Goal: Information Seeking & Learning: Find specific fact

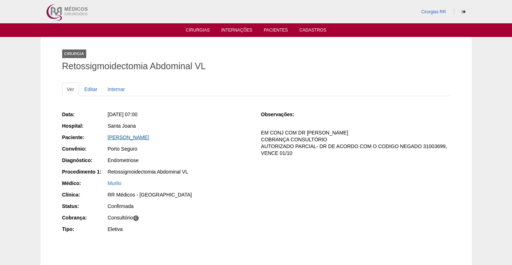
click at [128, 138] on link "[PERSON_NAME]" at bounding box center [128, 138] width 41 height 6
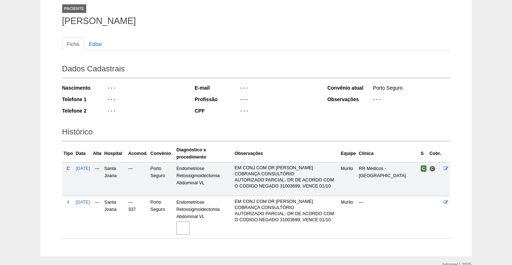
scroll to position [80, 0]
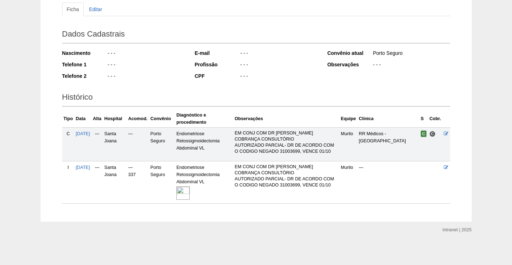
click at [190, 190] on img at bounding box center [182, 193] width 13 height 13
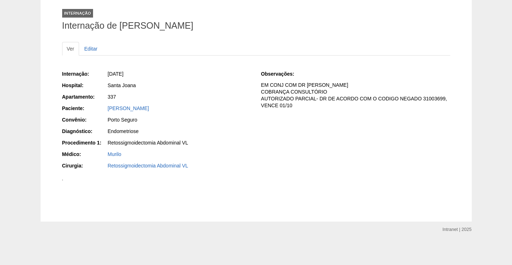
scroll to position [144, 0]
click at [63, 181] on img at bounding box center [62, 180] width 1 height 1
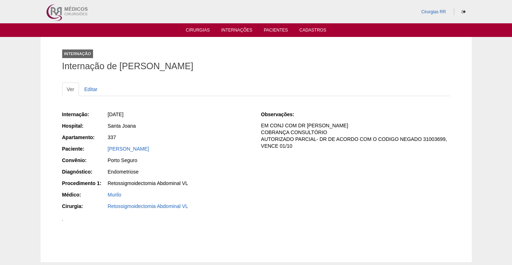
scroll to position [144, 0]
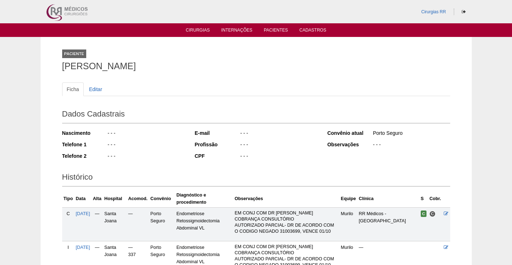
scroll to position [80, 0]
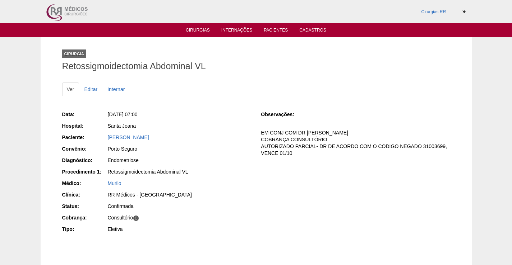
drag, startPoint x: 173, startPoint y: 140, endPoint x: 95, endPoint y: 131, distance: 78.8
click at [95, 131] on div "Data: Sex, 12/09/2025 - 07:00 Hospital: Santa Joana Paciente: Danielle Ano Kome…" at bounding box center [156, 172] width 189 height 129
click at [180, 128] on div "Santa Joana" at bounding box center [179, 125] width 143 height 7
drag, startPoint x: 171, startPoint y: 139, endPoint x: 102, endPoint y: 134, distance: 68.8
click at [102, 134] on div "Paciente: Danielle Ano Komeno" at bounding box center [156, 138] width 189 height 9
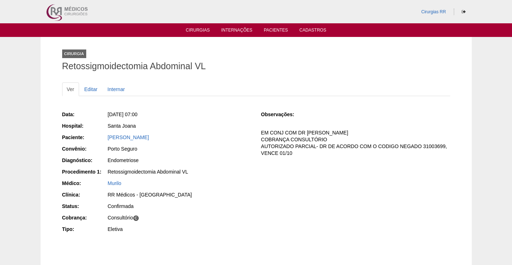
copy div "Paciente: Danielle Ano Komeno"
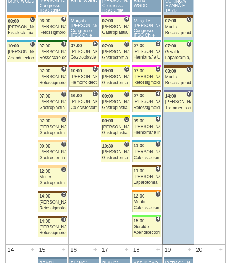
scroll to position [467, 0]
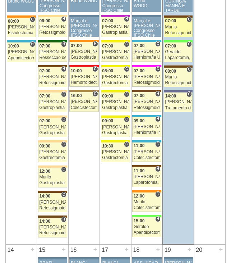
click at [178, 26] on div "Murilo" at bounding box center [178, 27] width 26 height 5
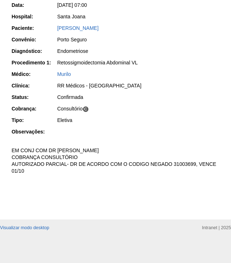
scroll to position [38, 0]
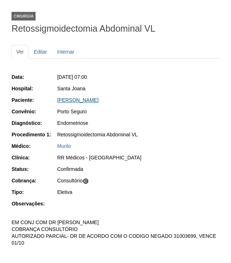
click at [91, 101] on link "[PERSON_NAME]" at bounding box center [77, 100] width 41 height 6
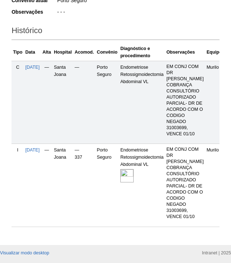
scroll to position [232, 0]
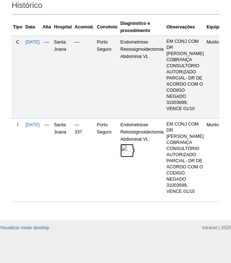
drag, startPoint x: 136, startPoint y: 142, endPoint x: 145, endPoint y: 143, distance: 9.0
click at [134, 144] on img at bounding box center [126, 150] width 13 height 13
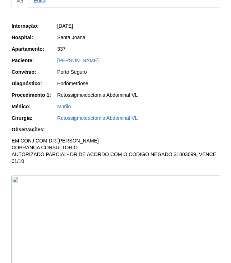
scroll to position [144, 0]
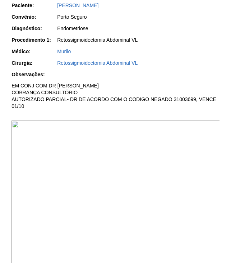
click at [84, 144] on img at bounding box center [115, 198] width 209 height 157
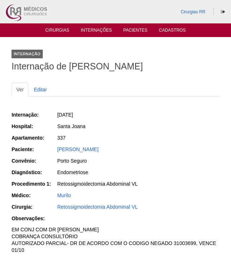
scroll to position [144, 0]
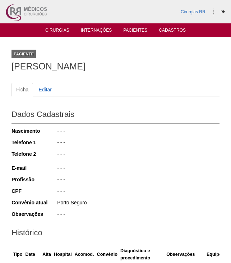
scroll to position [230, 0]
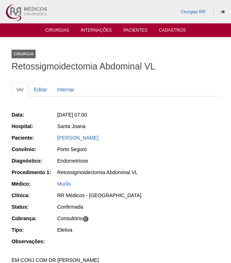
scroll to position [38, 0]
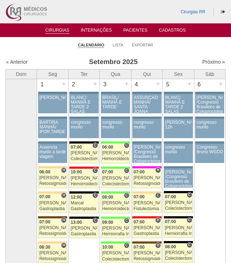
scroll to position [467, 0]
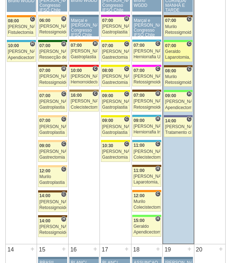
click at [179, 47] on div "07:00" at bounding box center [178, 45] width 26 height 5
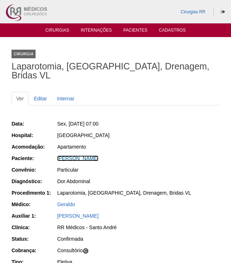
drag, startPoint x: 87, startPoint y: 148, endPoint x: 128, endPoint y: 158, distance: 41.6
click at [87, 155] on link "[PERSON_NAME]" at bounding box center [77, 158] width 41 height 6
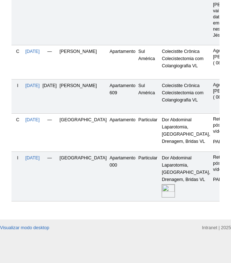
scroll to position [347, 0]
click at [168, 185] on img at bounding box center [168, 190] width 13 height 13
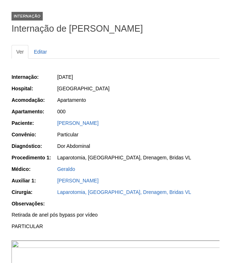
scroll to position [108, 0]
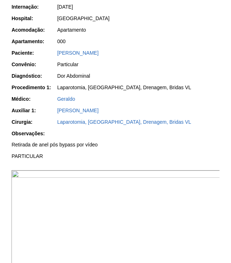
click at [139, 223] on img at bounding box center [115, 248] width 209 height 157
